Goal: Task Accomplishment & Management: Use online tool/utility

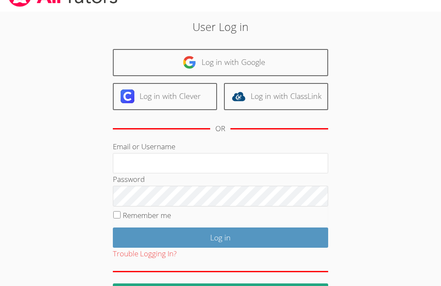
scroll to position [20, 0]
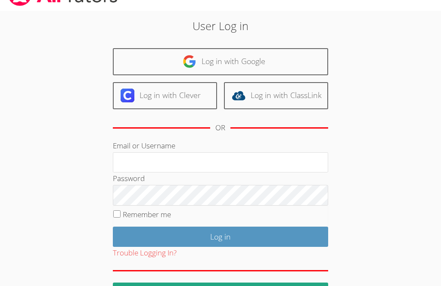
click at [308, 68] on link "Log in with Google" at bounding box center [220, 61] width 215 height 27
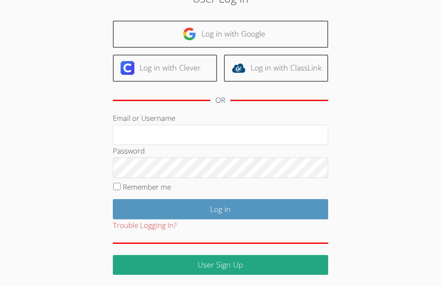
scroll to position [48, 0]
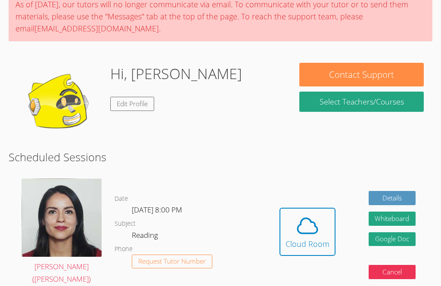
scroll to position [77, 0]
click at [293, 222] on span at bounding box center [307, 226] width 44 height 24
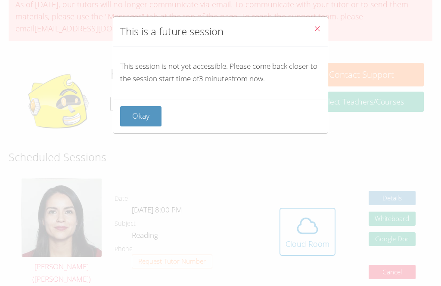
click at [145, 114] on button "Okay" at bounding box center [140, 116] width 41 height 20
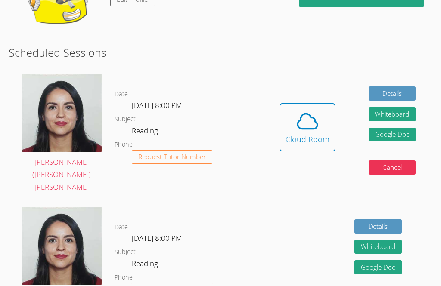
scroll to position [181, 0]
click at [313, 109] on icon at bounding box center [307, 121] width 24 height 24
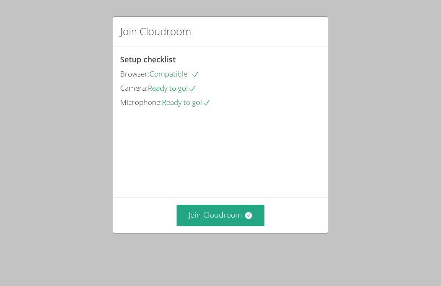
click at [227, 226] on button "Join Cloudroom" at bounding box center [220, 215] width 88 height 21
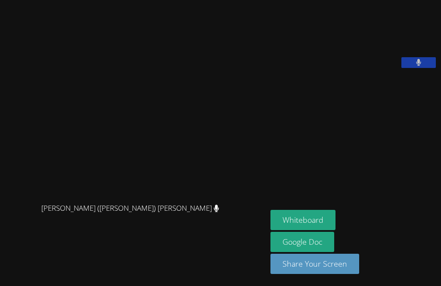
click at [270, 230] on button "Whiteboard" at bounding box center [302, 220] width 65 height 20
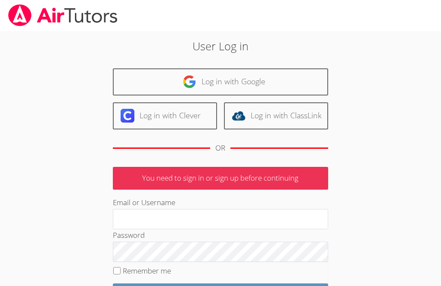
click at [269, 75] on link "Log in with Google" at bounding box center [220, 81] width 215 height 27
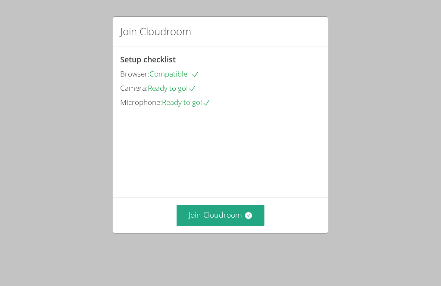
click at [226, 205] on button "Join Cloudroom" at bounding box center [220, 215] width 88 height 21
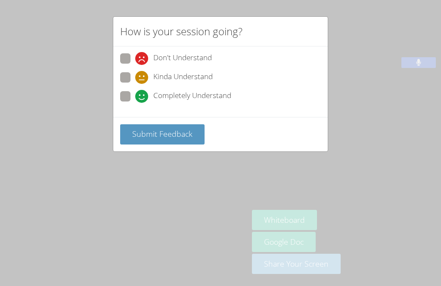
click at [136, 95] on icon at bounding box center [141, 96] width 13 height 13
click at [136, 95] on input "Completely Understand" at bounding box center [138, 94] width 7 height 7
radio input "true"
click at [176, 129] on span "Submit Feedback" at bounding box center [162, 134] width 60 height 10
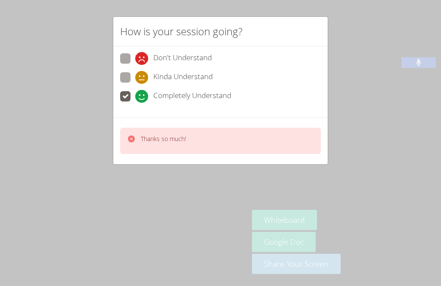
click at [286, 134] on div "Thanks so much!" at bounding box center [220, 141] width 201 height 26
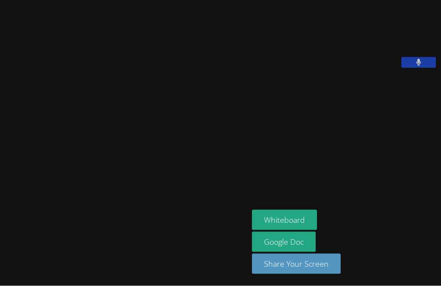
scroll to position [28, 0]
